Goal: Task Accomplishment & Management: Complete application form

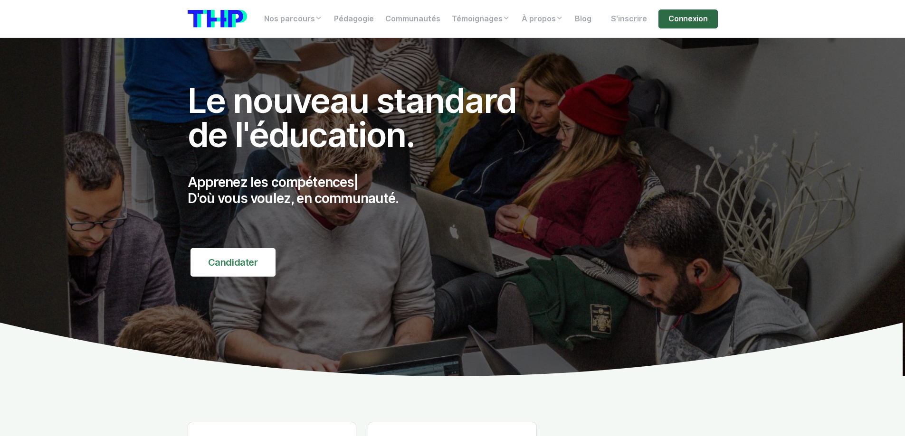
click at [699, 15] on link "Connexion" at bounding box center [687, 18] width 59 height 19
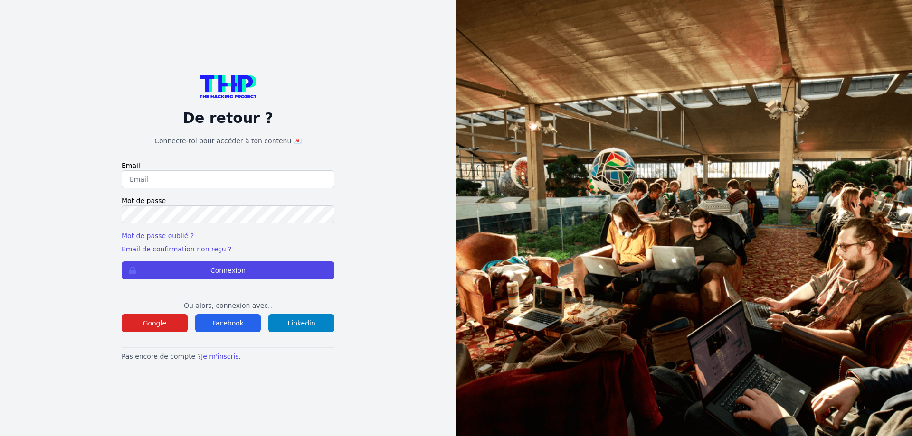
click at [176, 180] on input "email" at bounding box center [228, 179] width 213 height 18
type input "lilian.h.l.muller@gmail.com"
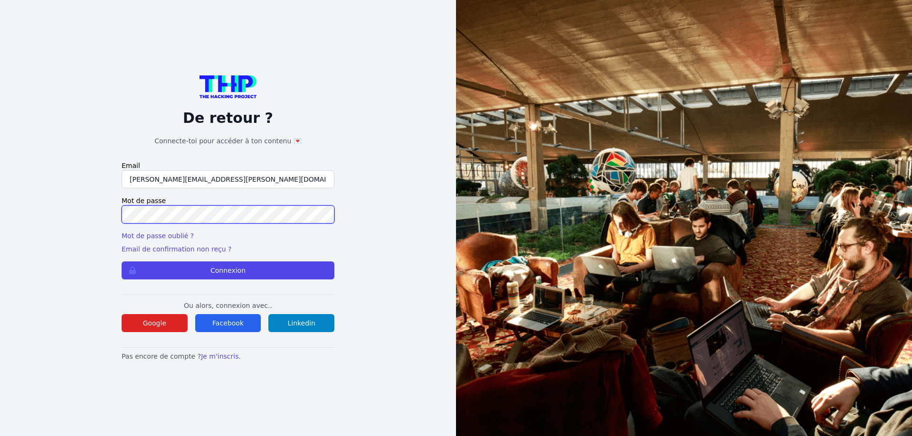
click at [122, 262] on button "Connexion" at bounding box center [228, 271] width 213 height 18
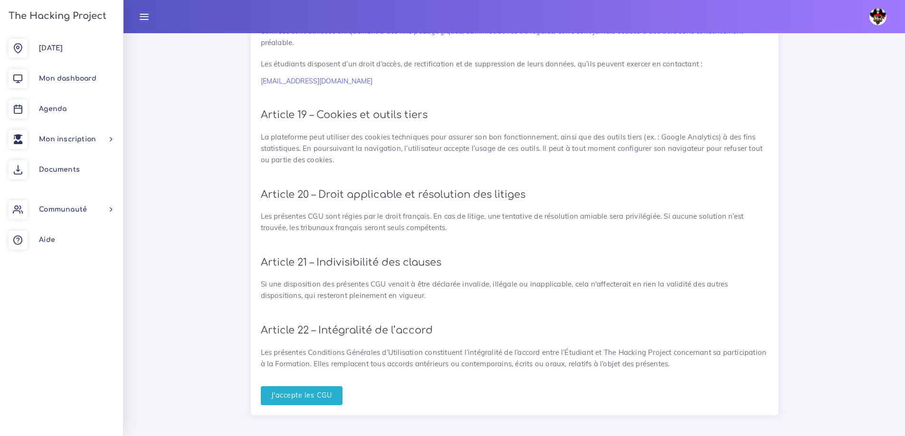
scroll to position [2071, 0]
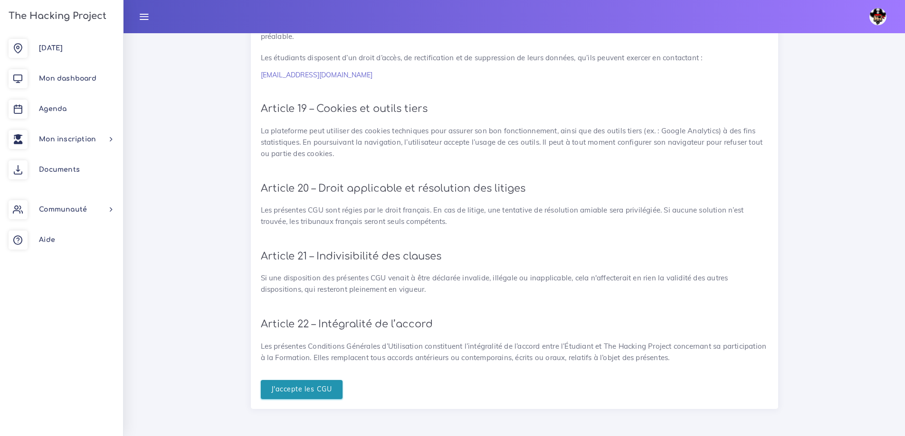
click at [318, 391] on input "J'accepte les CGU" at bounding box center [302, 389] width 82 height 19
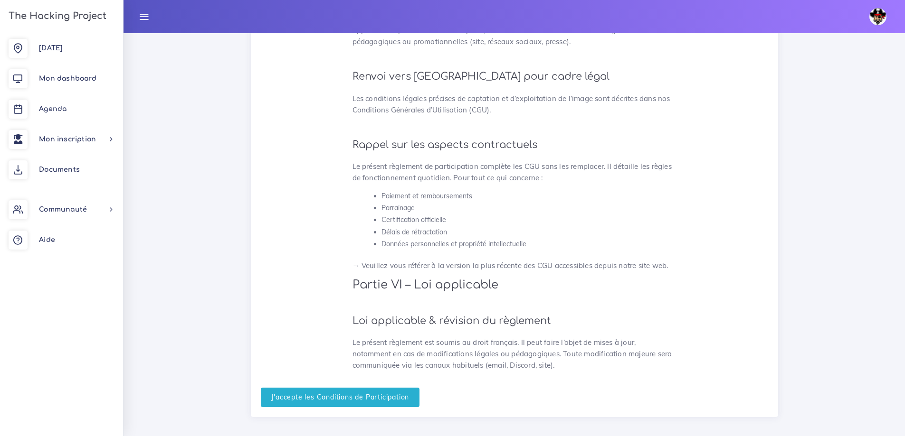
scroll to position [2330, 0]
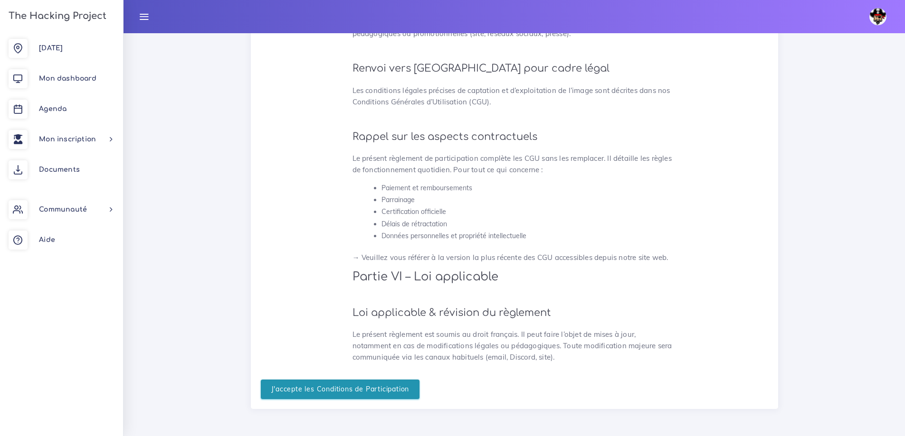
click at [298, 389] on input "J'accepte les Conditions de Participation" at bounding box center [340, 389] width 159 height 19
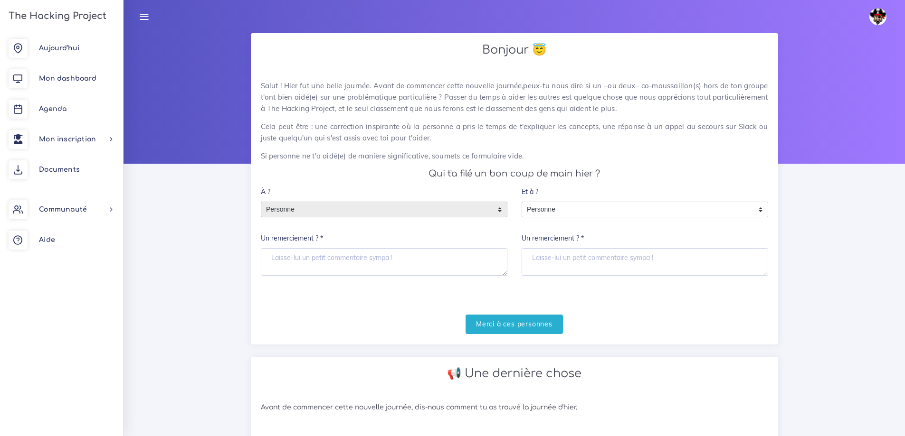
click at [292, 209] on span "Personne" at bounding box center [376, 209] width 231 height 15
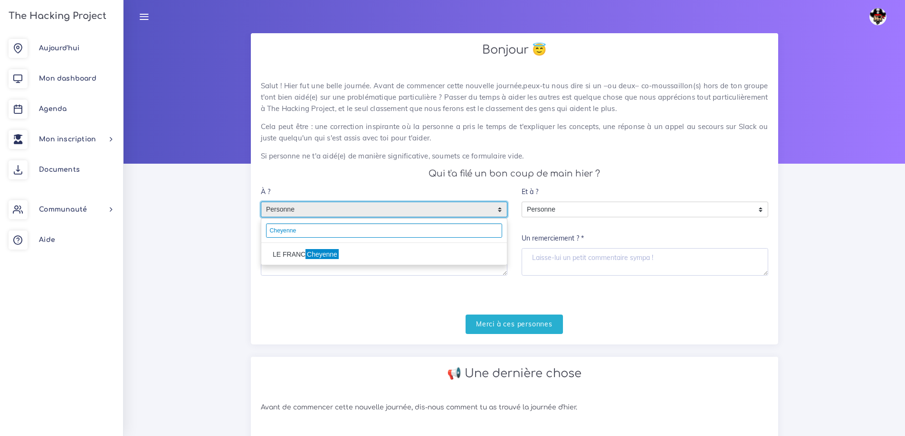
type input "Cheyenne"
click at [353, 253] on li "LE FRANC Cheyenne" at bounding box center [384, 254] width 246 height 15
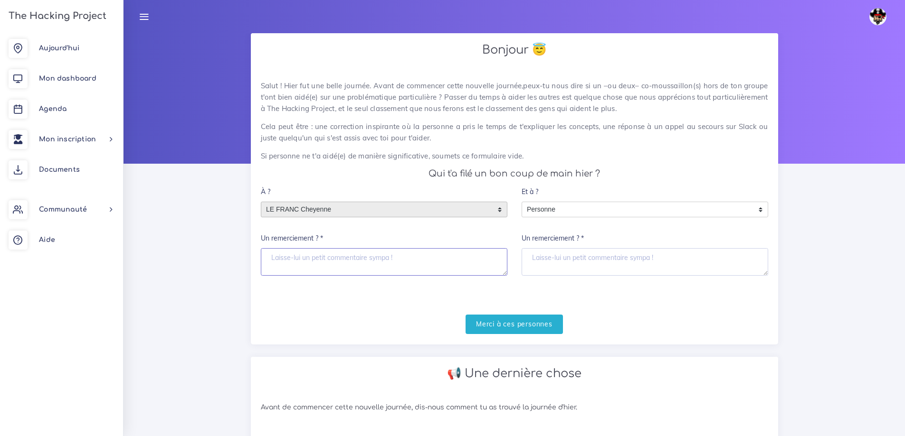
click at [410, 264] on textarea "Un remerciement ? *" at bounding box center [384, 262] width 246 height 28
type textarea "Merci pour l'échange"
click at [512, 323] on input "Merci à ces personnes" at bounding box center [513, 324] width 97 height 19
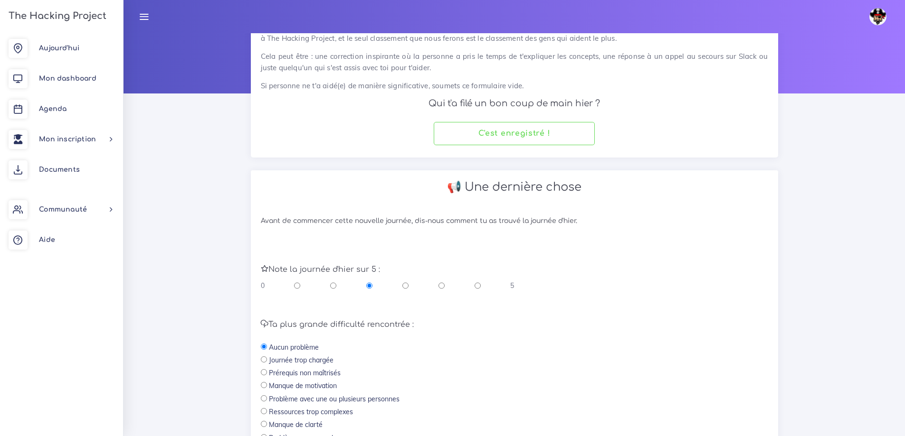
scroll to position [190, 0]
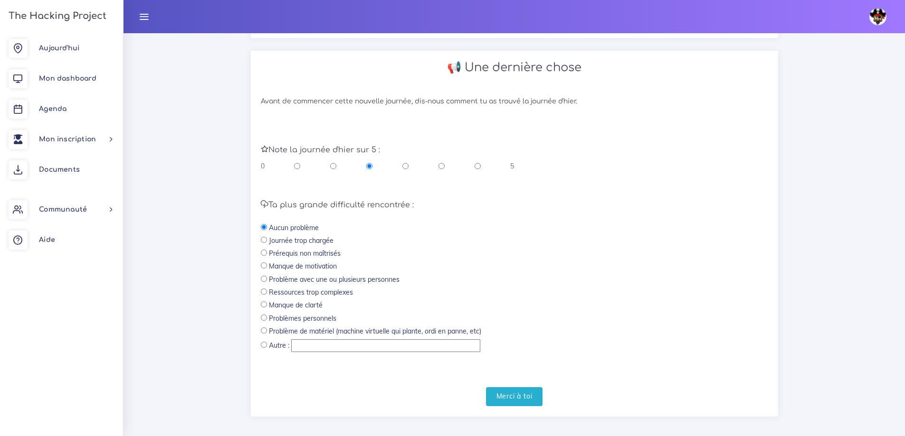
click at [477, 170] on input "radio" at bounding box center [477, 165] width 6 height 9
radio input "true"
click at [477, 166] on input "radio" at bounding box center [477, 165] width 6 height 9
click at [524, 397] on input "Merci à toi" at bounding box center [514, 397] width 57 height 19
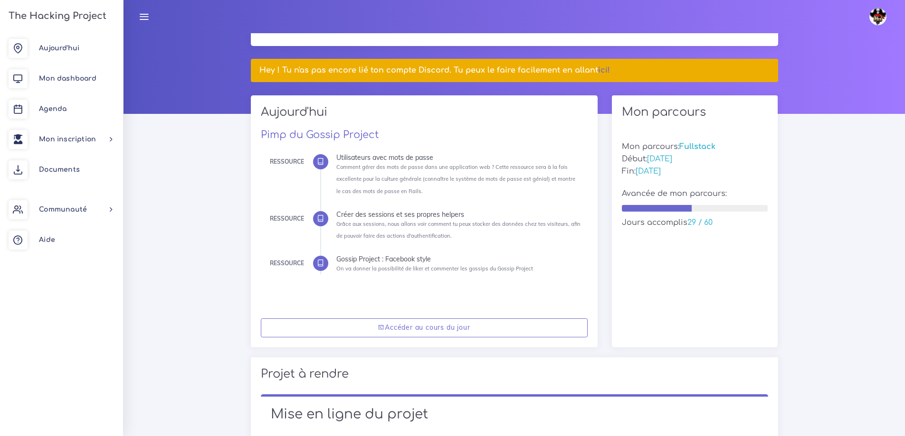
scroll to position [47, 0]
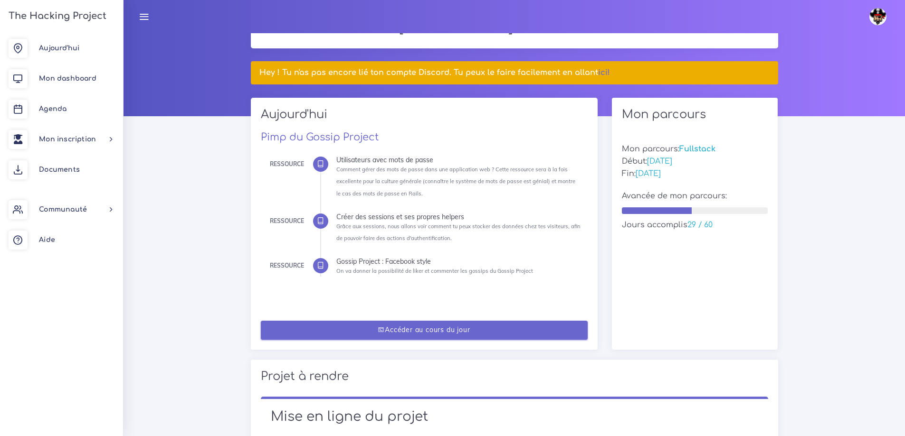
click at [454, 326] on link "Accéder au cours du jour" at bounding box center [424, 330] width 327 height 19
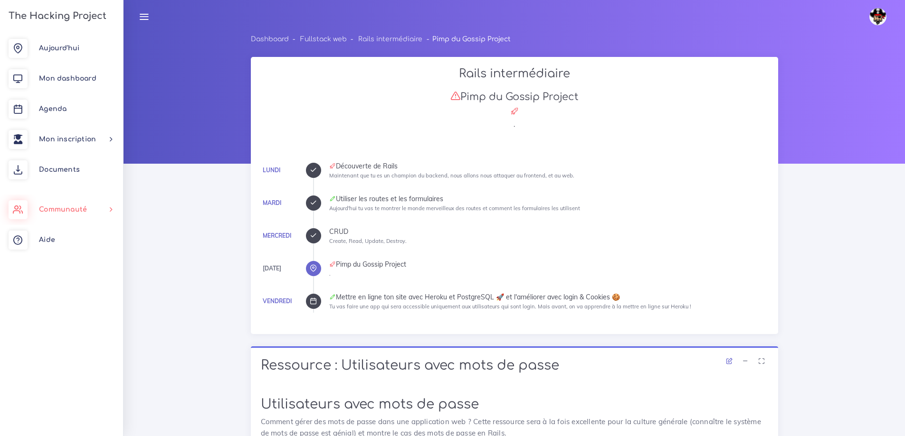
click at [102, 209] on link "Communauté" at bounding box center [61, 210] width 123 height 30
click at [96, 210] on link "Communauté" at bounding box center [61, 210] width 123 height 30
click at [85, 210] on span "Communauté" at bounding box center [63, 209] width 48 height 7
click at [68, 235] on link "Mentorat" at bounding box center [61, 235] width 123 height 21
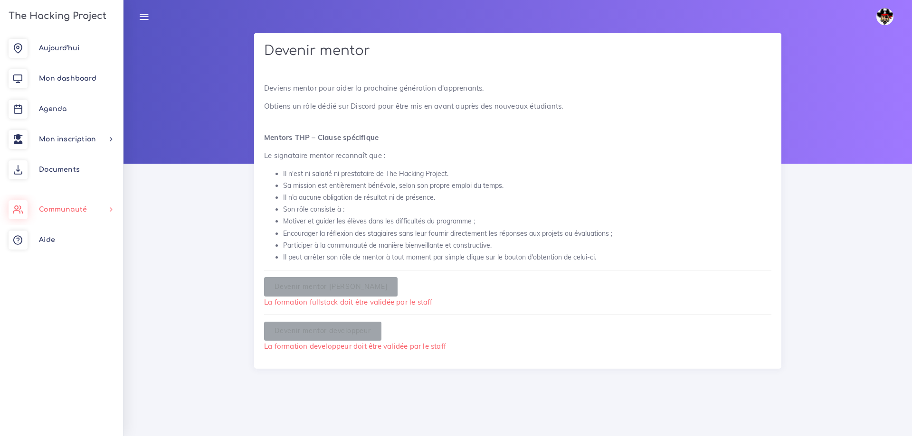
click at [85, 212] on span "Communauté" at bounding box center [63, 209] width 48 height 7
click at [81, 22] on link "The Hacking Project" at bounding box center [56, 15] width 101 height 31
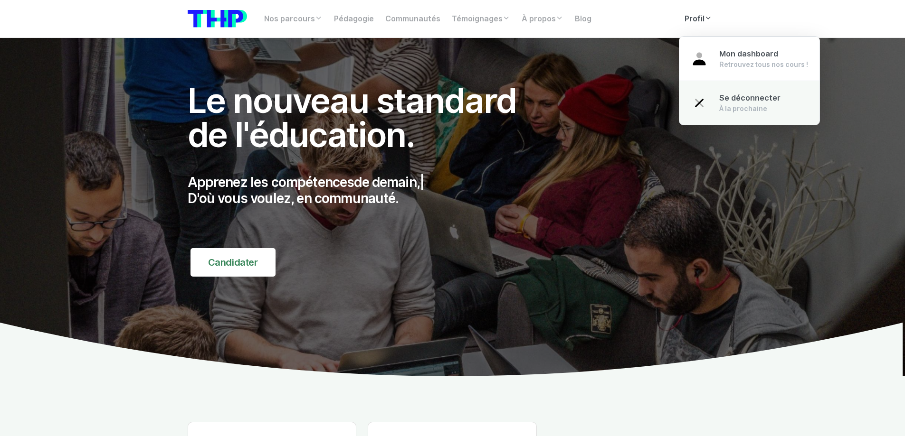
click at [724, 105] on div "À la prochaine" at bounding box center [749, 108] width 61 height 9
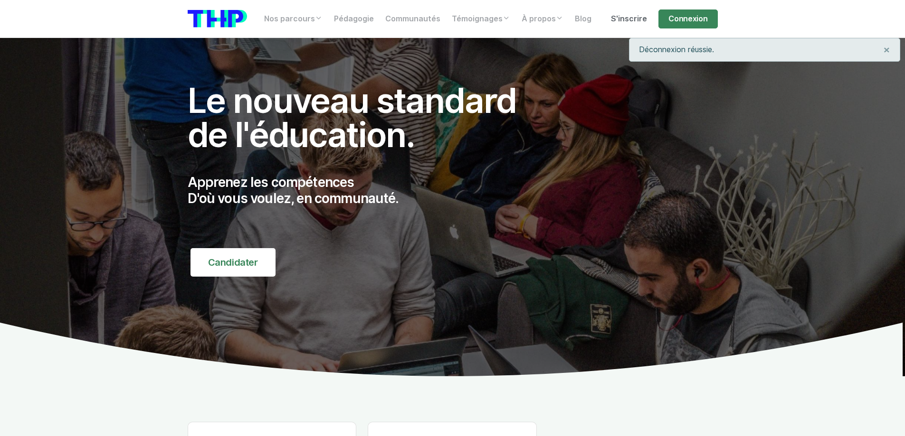
click at [642, 19] on link "S'inscrire" at bounding box center [628, 18] width 47 height 19
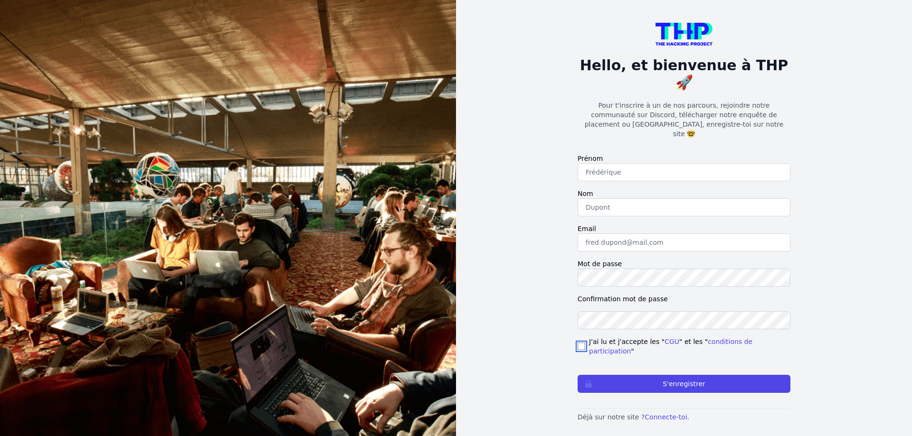
drag, startPoint x: 579, startPoint y: 328, endPoint x: 577, endPoint y: 342, distance: 14.8
click at [579, 343] on input "checkbox" at bounding box center [581, 347] width 8 height 8
checkbox input "true"
click at [501, 312] on div "Hello, et bienvenue à THP 🚀 Pour t'inscrire à un de nos parcours, rejoindre not…" at bounding box center [684, 222] width 456 height 445
click at [664, 338] on link "CGU" at bounding box center [671, 342] width 15 height 8
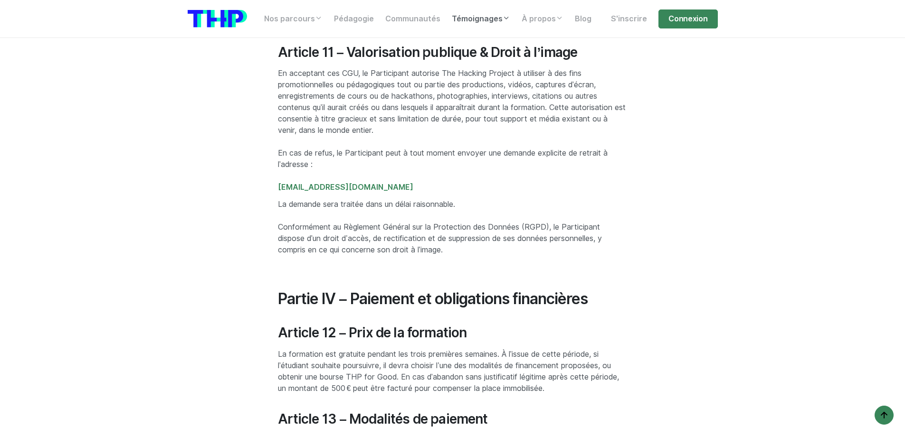
scroll to position [1615, 0]
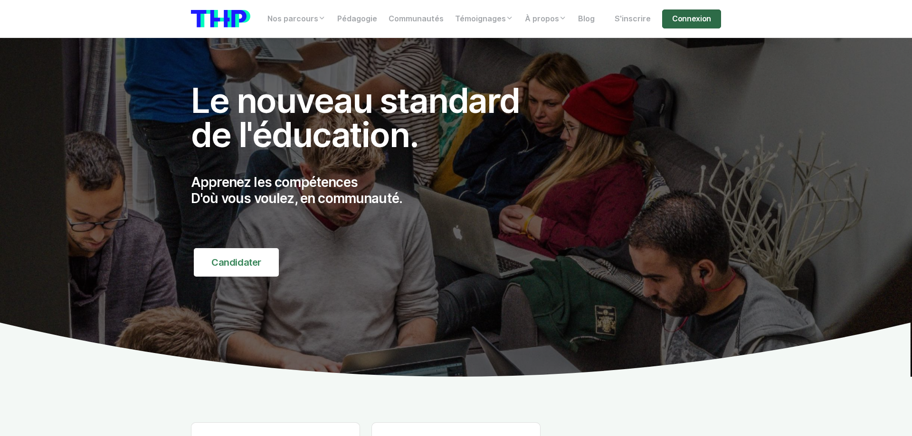
click at [693, 17] on link "Connexion" at bounding box center [691, 18] width 59 height 19
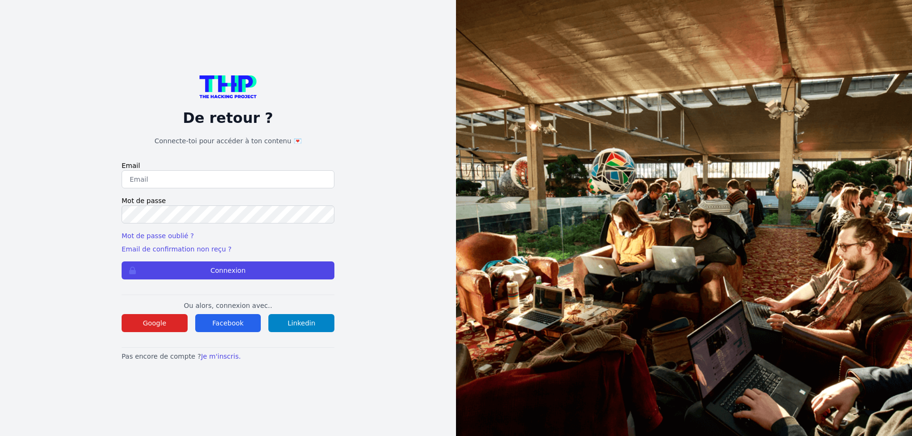
click at [152, 178] on input "email" at bounding box center [228, 179] width 213 height 18
drag, startPoint x: 222, startPoint y: 183, endPoint x: 94, endPoint y: 193, distance: 128.6
click at [37, 183] on div "De retour ? Connecte-toi pour accéder à ton contenu 💌 Email lilian@thehackingpr…" at bounding box center [227, 218] width 395 height 436
type input "lilian.h.l.muller@gmail.com"
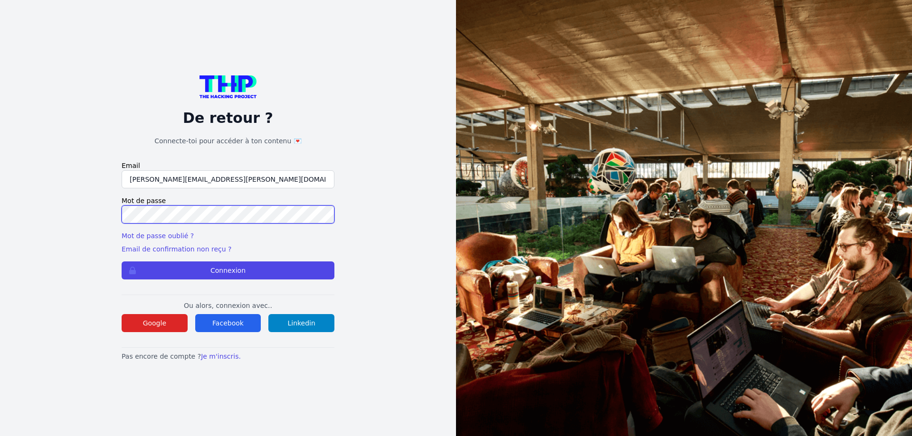
click at [122, 262] on button "Connexion" at bounding box center [228, 271] width 213 height 18
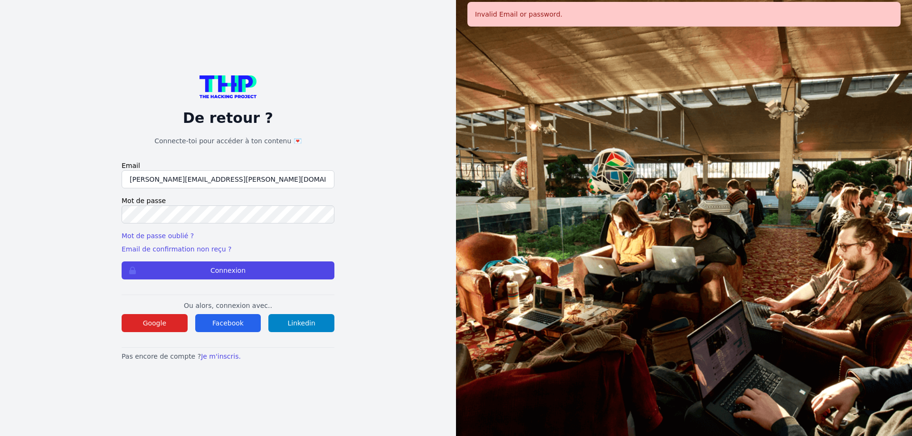
click at [169, 228] on form "Email lilian.h.l.muller@gmail.com Mot de passe Mot de passe oublié ? Email de c…" at bounding box center [228, 220] width 213 height 119
click at [122, 262] on button "Connexion" at bounding box center [228, 271] width 213 height 18
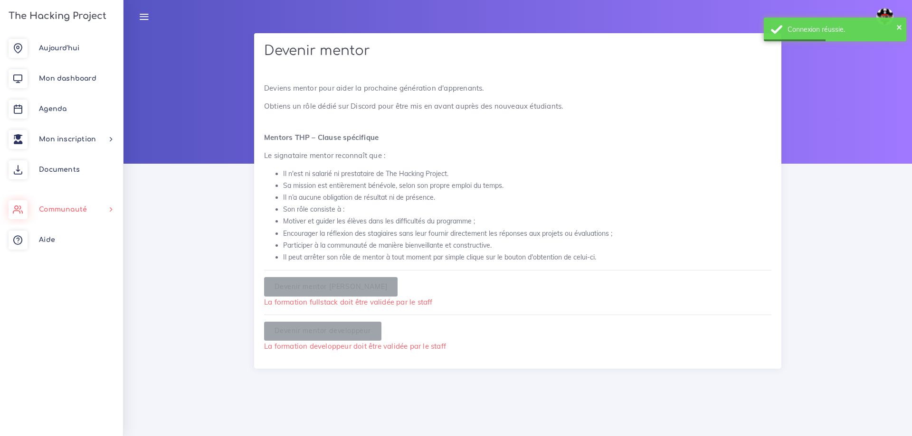
click at [70, 207] on span "Communauté" at bounding box center [63, 209] width 48 height 7
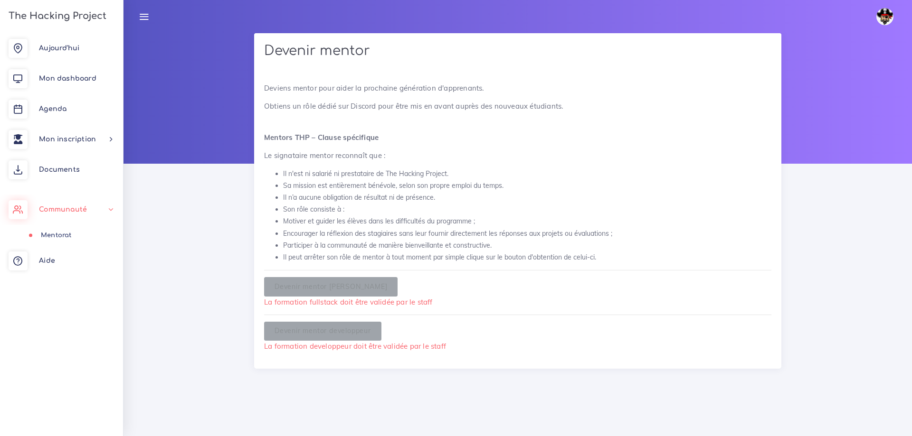
click at [66, 218] on link "Communauté" at bounding box center [61, 210] width 123 height 30
click at [47, 210] on span "Communauté" at bounding box center [63, 209] width 48 height 7
click at [65, 208] on span "Communauté" at bounding box center [63, 209] width 48 height 7
click at [66, 210] on span "Communauté" at bounding box center [63, 209] width 48 height 7
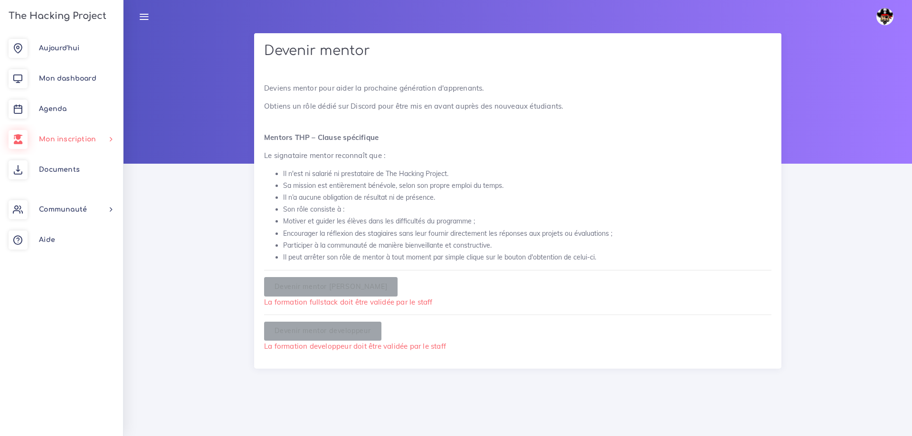
click at [68, 144] on link "Mon inscription" at bounding box center [61, 139] width 123 height 30
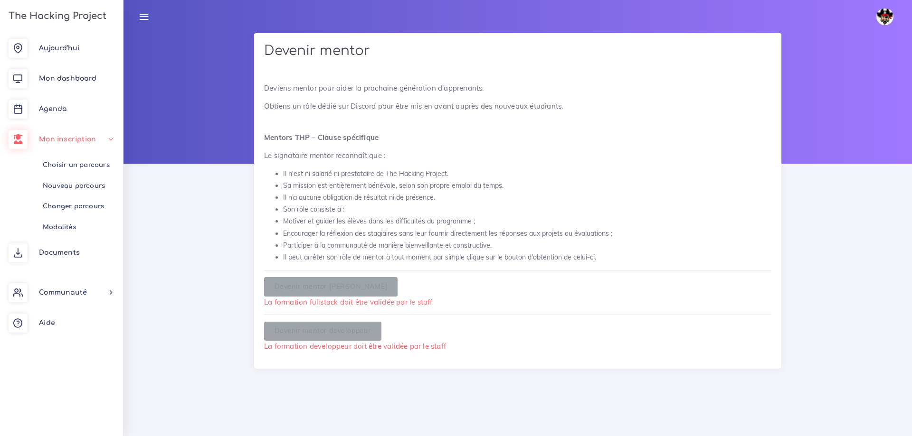
click at [66, 138] on span "Mon inscription" at bounding box center [67, 139] width 57 height 7
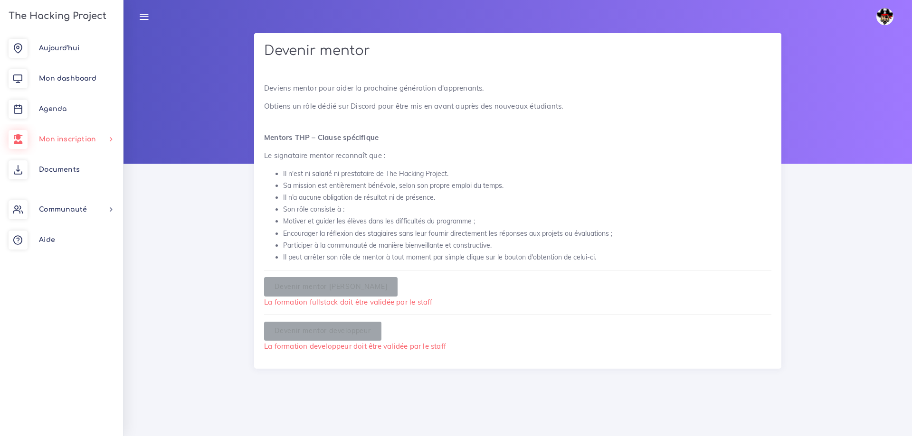
click at [66, 134] on link "Mon inscription" at bounding box center [61, 139] width 123 height 30
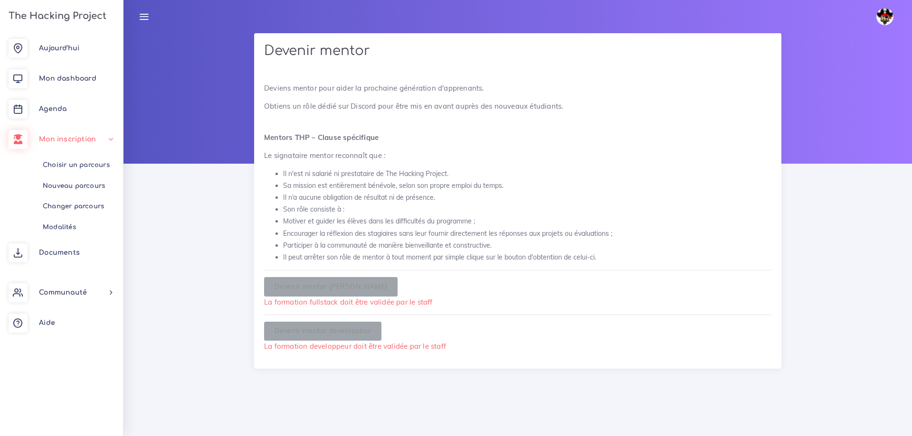
click at [66, 134] on link "Mon inscription" at bounding box center [61, 139] width 123 height 30
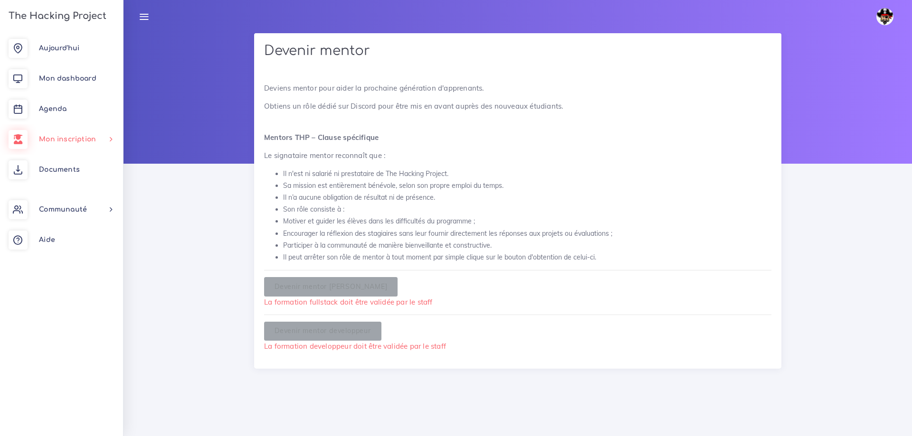
click at [69, 141] on span "Mon inscription" at bounding box center [67, 139] width 57 height 7
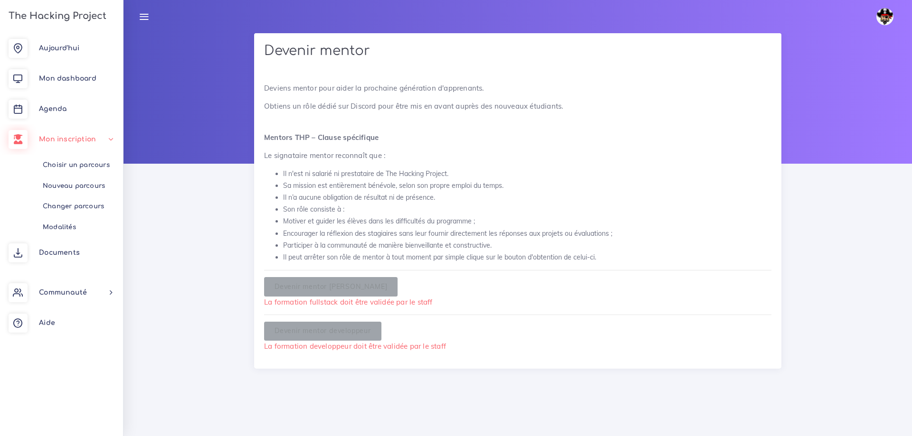
click at [69, 141] on span "Mon inscription" at bounding box center [67, 139] width 57 height 7
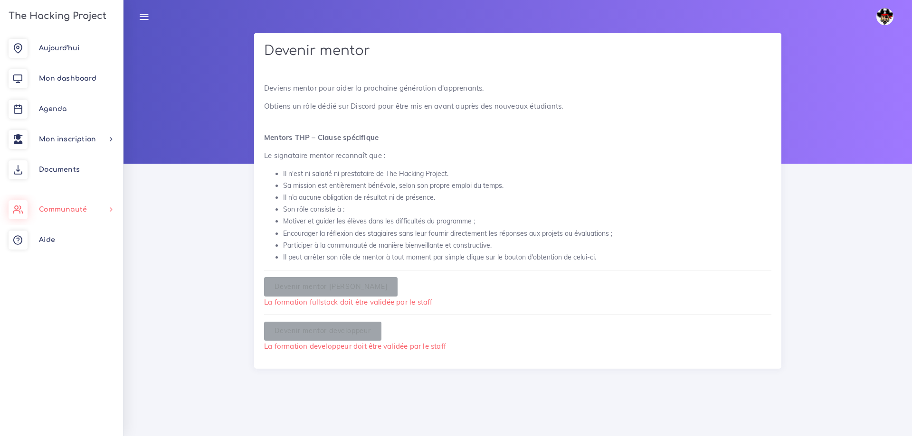
click at [77, 208] on span "Communauté" at bounding box center [63, 209] width 48 height 7
click at [889, 15] on img at bounding box center [884, 16] width 17 height 17
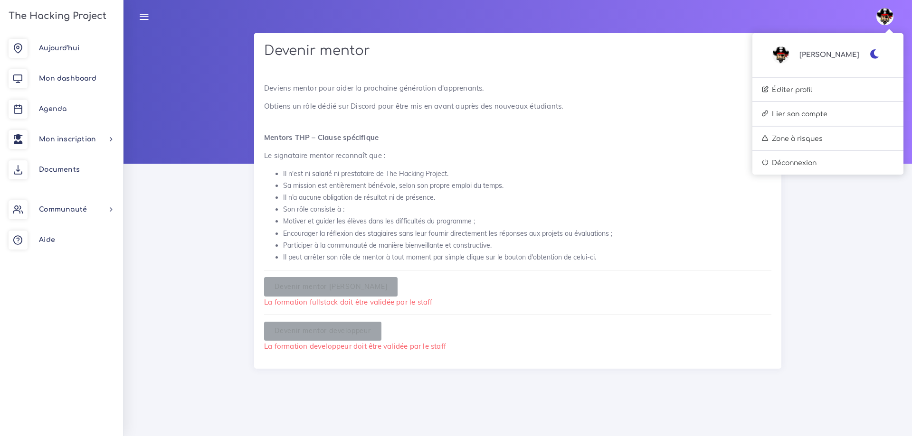
click at [876, 57] on icon "button" at bounding box center [875, 53] width 10 height 9
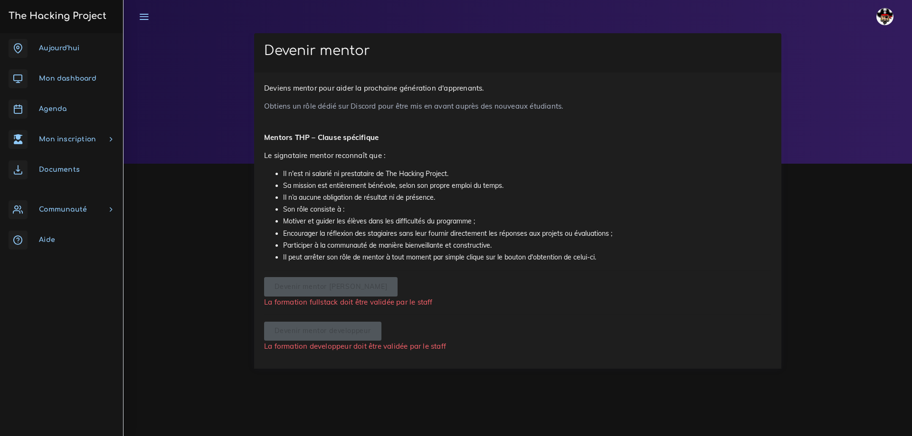
click at [884, 18] on img at bounding box center [884, 16] width 17 height 17
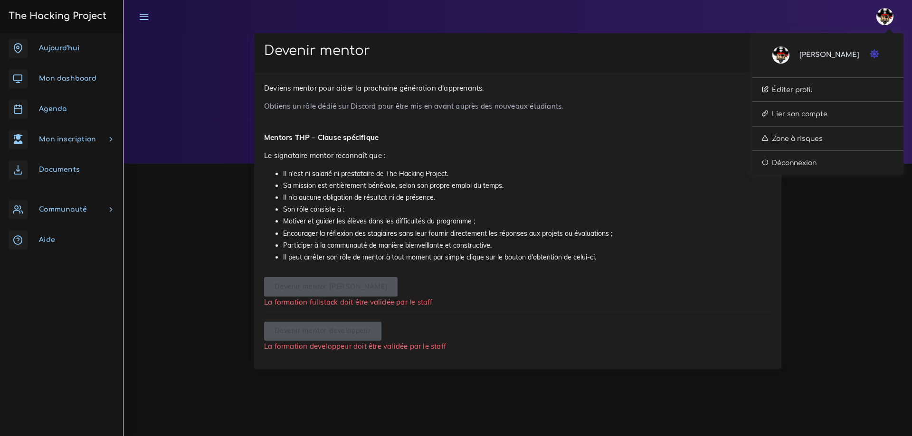
click at [874, 56] on icon "button" at bounding box center [875, 53] width 10 height 9
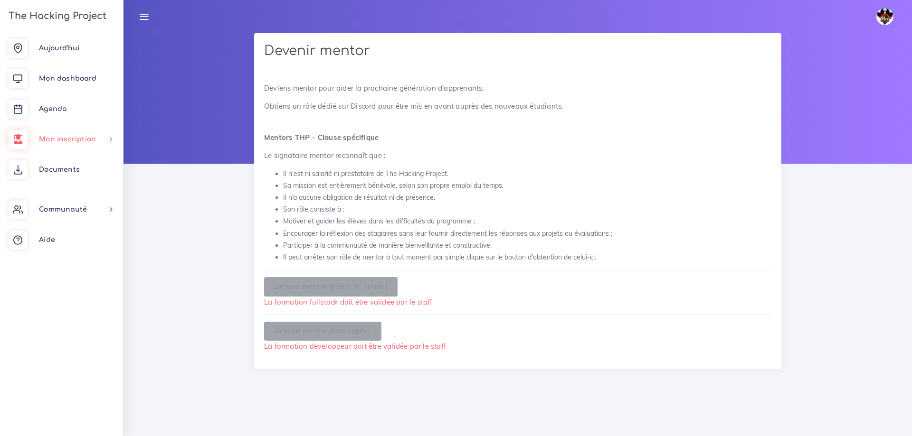
click at [83, 142] on span "Mon inscription" at bounding box center [67, 139] width 57 height 7
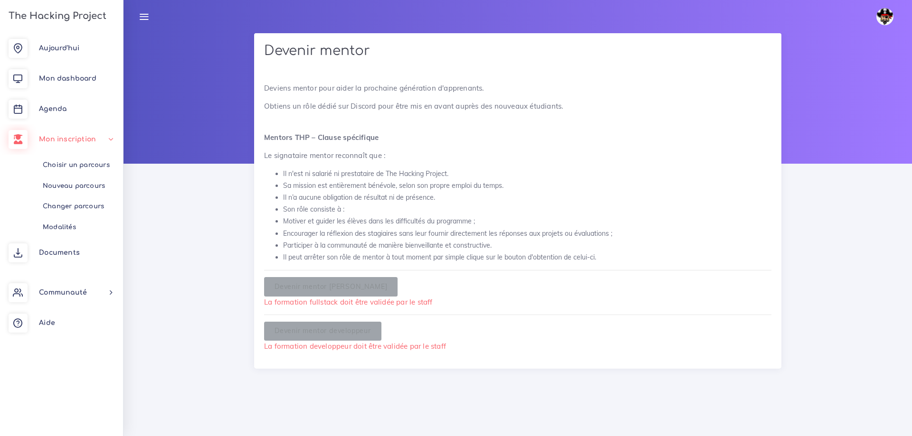
click at [84, 140] on span "Mon inscription" at bounding box center [67, 139] width 57 height 7
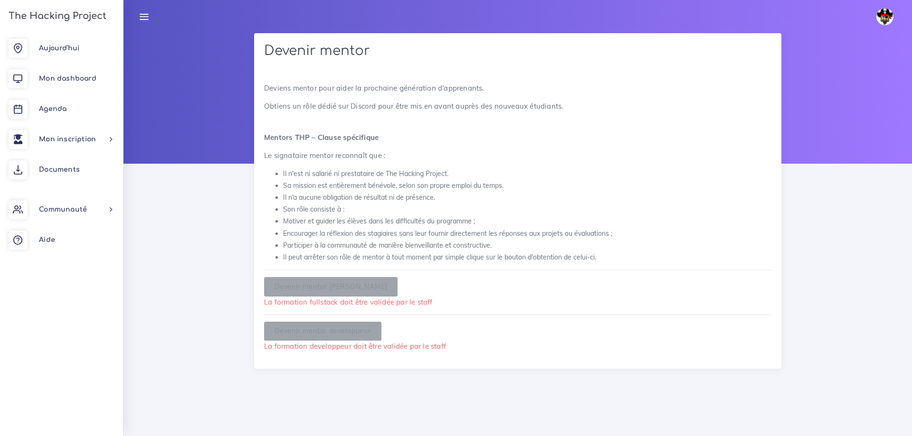
click at [885, 18] on img at bounding box center [884, 16] width 17 height 17
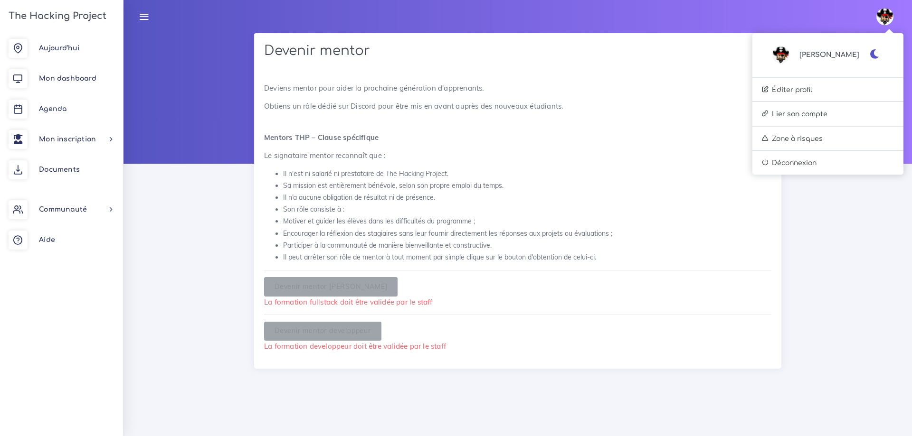
click at [874, 56] on icon "button" at bounding box center [875, 53] width 10 height 9
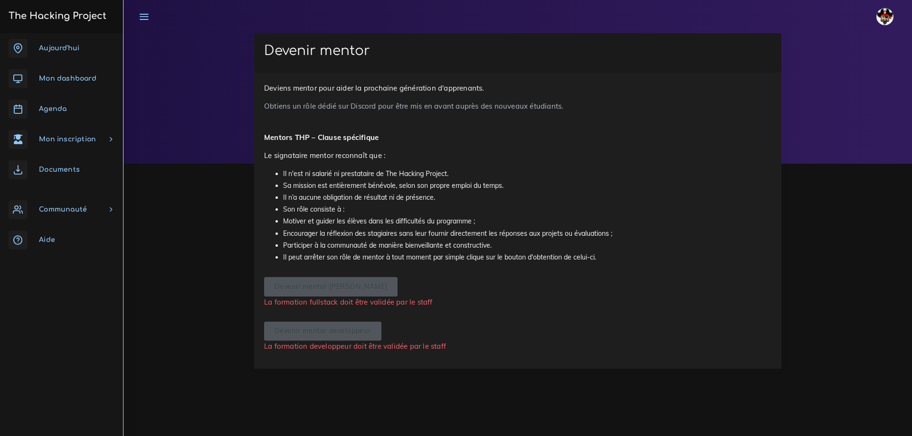
click at [40, 137] on span "Mon inscription" at bounding box center [67, 139] width 57 height 7
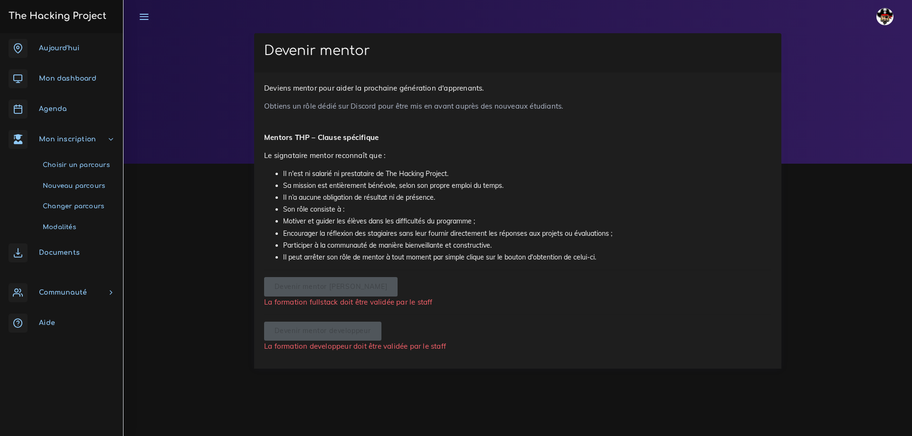
click at [40, 137] on span "Mon inscription" at bounding box center [67, 139] width 57 height 7
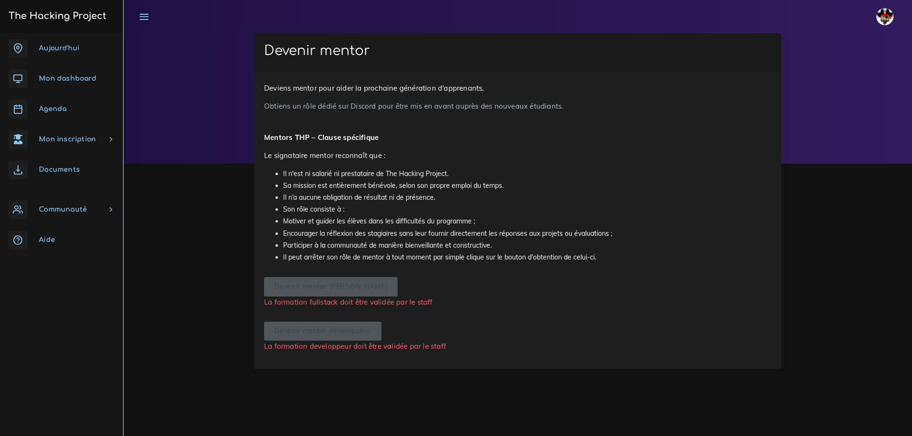
click at [68, 206] on link "Communauté" at bounding box center [61, 210] width 123 height 30
click at [76, 216] on link "Communauté" at bounding box center [61, 210] width 123 height 30
click at [75, 209] on span "Communauté" at bounding box center [63, 209] width 48 height 7
